Goal: Navigation & Orientation: Find specific page/section

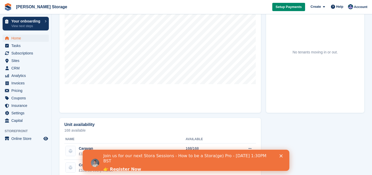
scroll to position [211, 0]
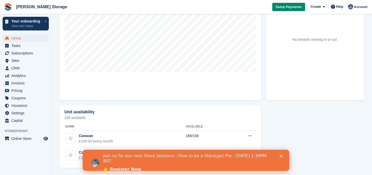
click at [281, 155] on polygon "Close" at bounding box center [280, 155] width 3 height 3
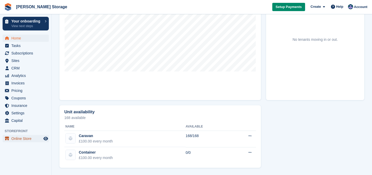
click at [23, 139] on span "Online Store" at bounding box center [26, 138] width 31 height 7
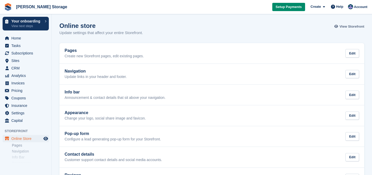
click at [350, 25] on span "View Storefront" at bounding box center [351, 26] width 25 height 5
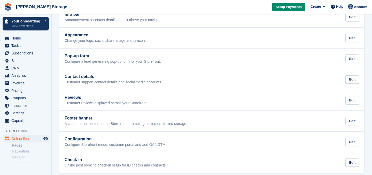
scroll to position [83, 0]
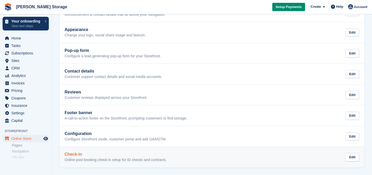
click at [79, 156] on h2 "Check-in" at bounding box center [116, 154] width 102 height 5
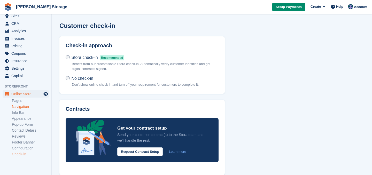
scroll to position [57, 0]
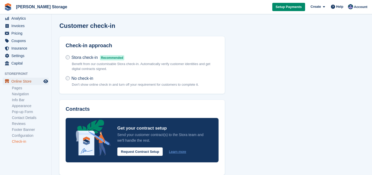
click at [19, 81] on span "Online Store" at bounding box center [26, 81] width 31 height 7
